Goal: Information Seeking & Learning: Learn about a topic

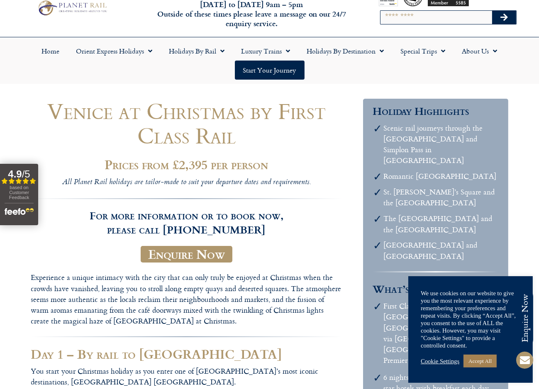
scroll to position [41, 0]
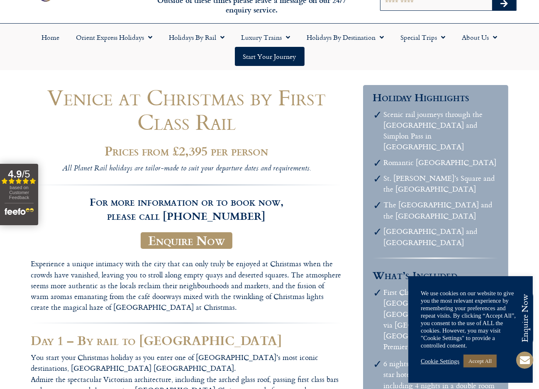
click at [490, 362] on link "Accept All" at bounding box center [480, 361] width 33 height 13
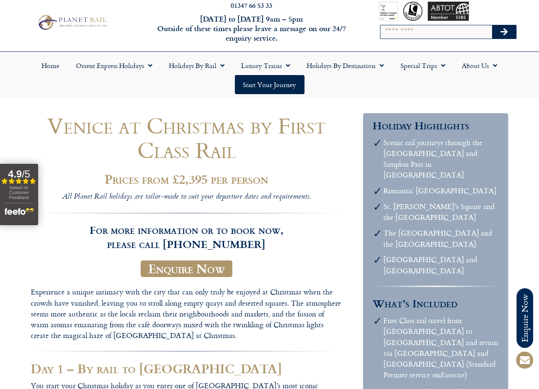
scroll to position [0, 0]
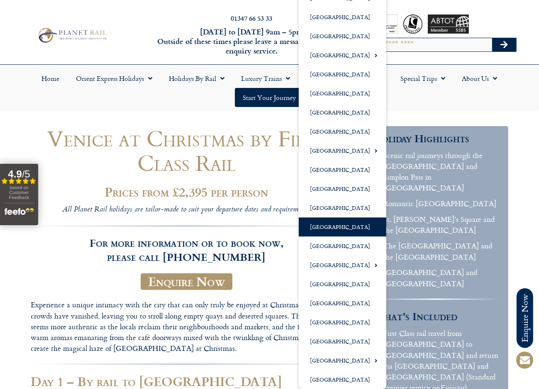
click at [326, 227] on link "[GEOGRAPHIC_DATA]" at bounding box center [343, 227] width 88 height 19
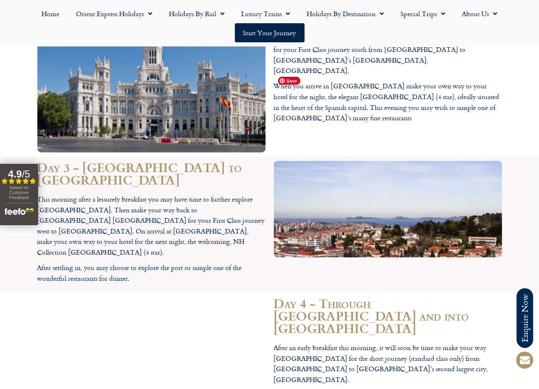
scroll to position [1162, 0]
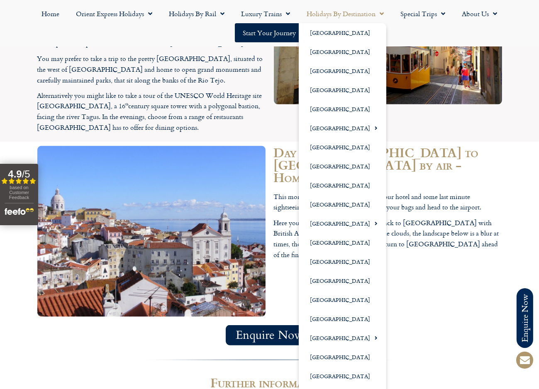
scroll to position [1411, 0]
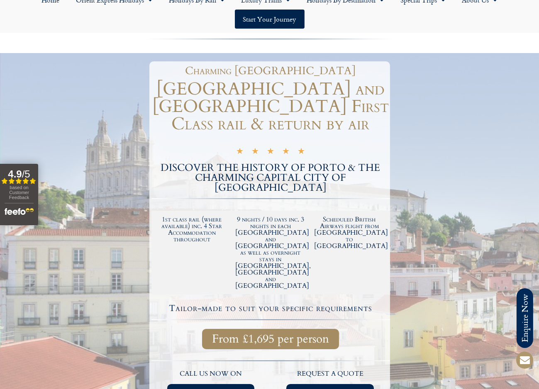
scroll to position [83, 0]
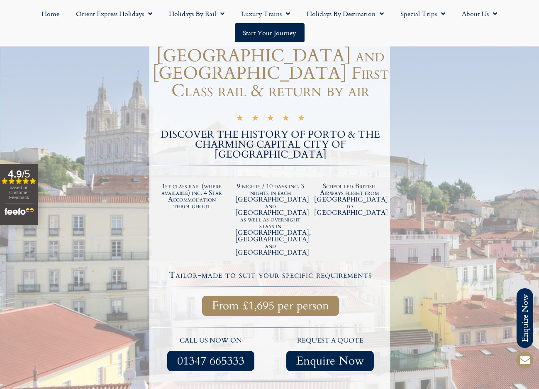
scroll to position [124, 0]
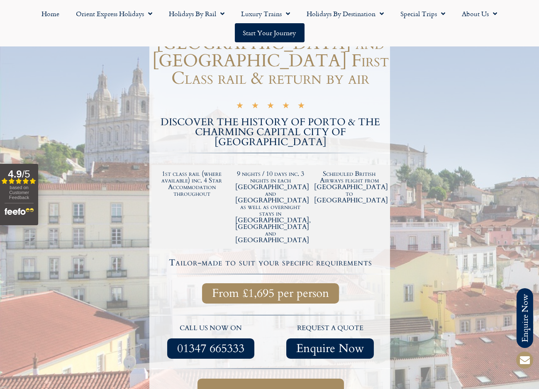
click at [271, 387] on span "Full itinerary & dates" at bounding box center [270, 392] width 113 height 10
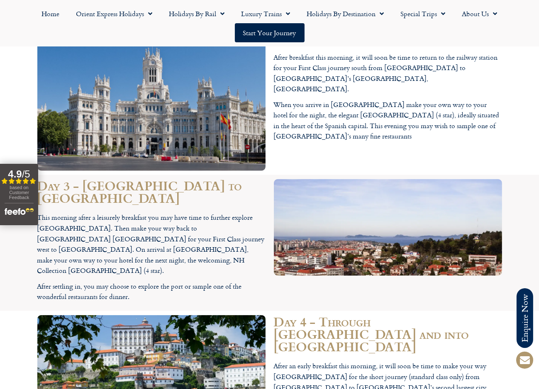
scroll to position [1162, 0]
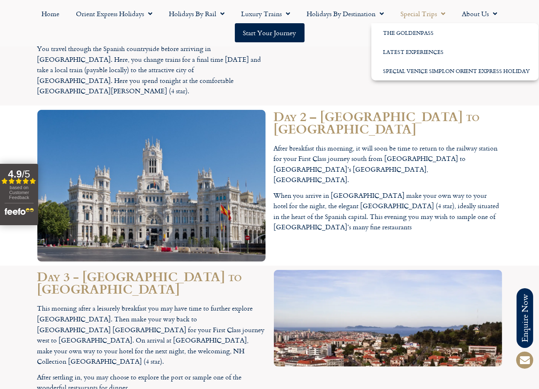
click at [428, 13] on link "Special Trips" at bounding box center [423, 13] width 61 height 19
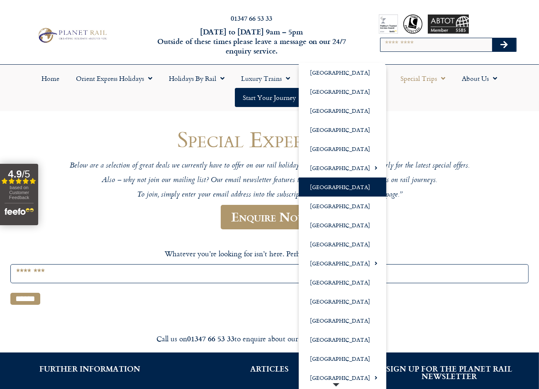
click at [328, 186] on link "[GEOGRAPHIC_DATA]" at bounding box center [343, 187] width 88 height 19
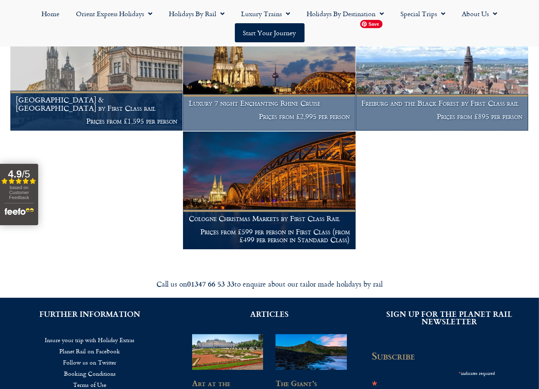
scroll to position [456, 0]
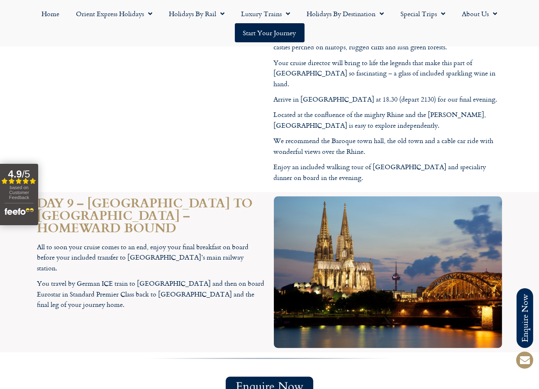
scroll to position [2948, 0]
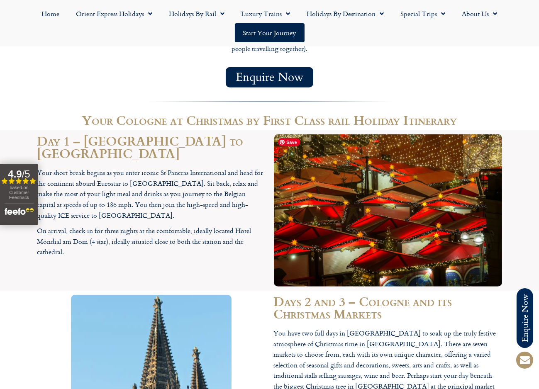
scroll to position [572, 0]
